Goal: Task Accomplishment & Management: Manage account settings

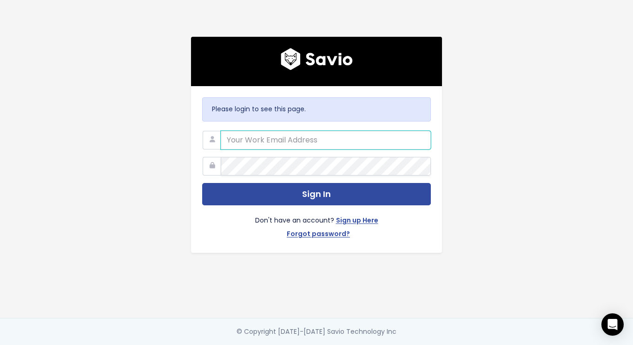
type input "[PERSON_NAME][EMAIL_ADDRESS][DOMAIN_NAME]"
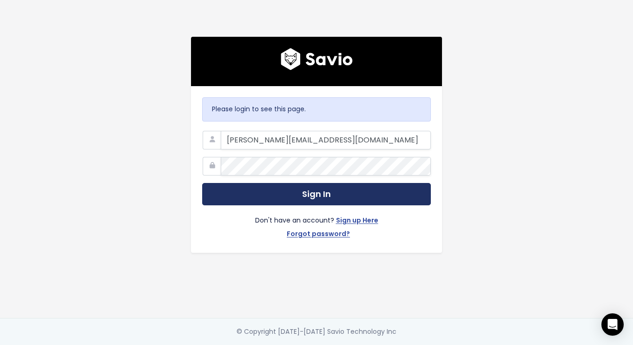
click at [327, 194] on button "Sign In" at bounding box center [316, 194] width 229 height 23
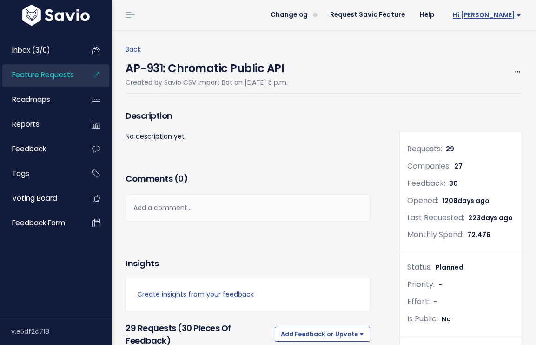
click at [512, 12] on span "Hi [PERSON_NAME]" at bounding box center [487, 15] width 68 height 7
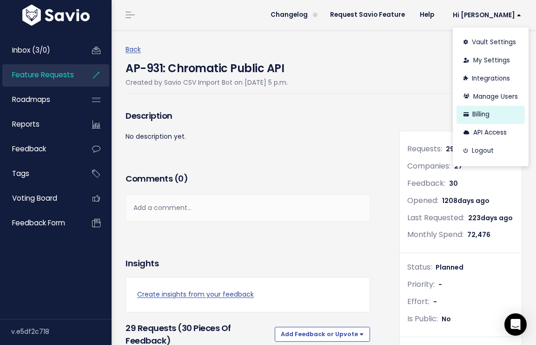
click at [494, 113] on link "Billing" at bounding box center [491, 115] width 68 height 18
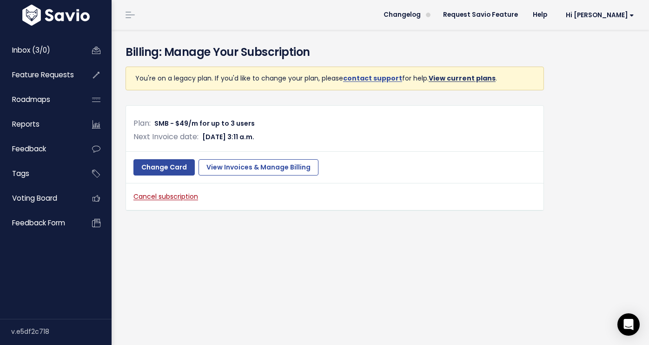
click at [472, 81] on link "View current plans" at bounding box center [462, 77] width 67 height 9
